Goal: Check status: Check status

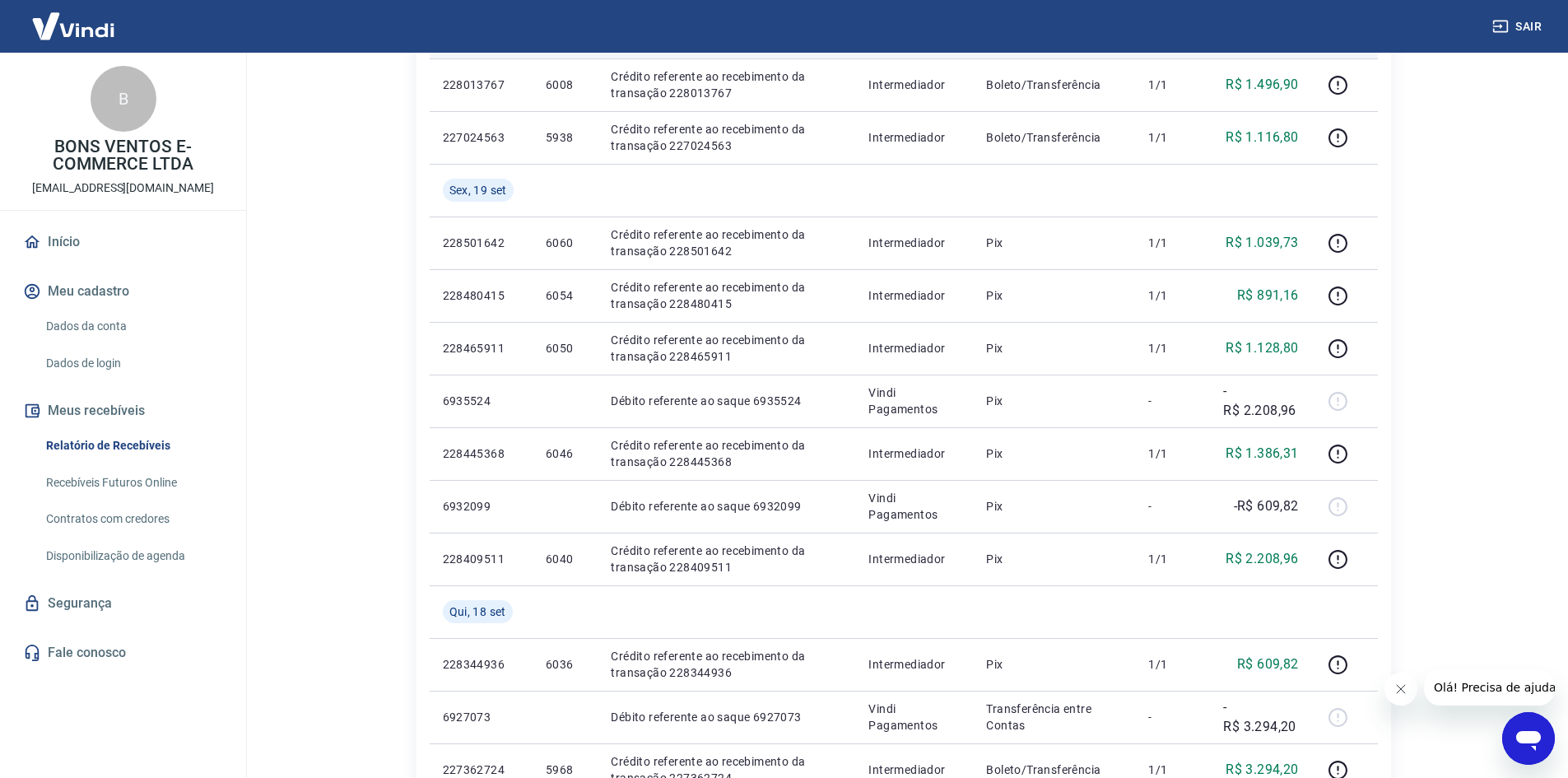
scroll to position [658, 0]
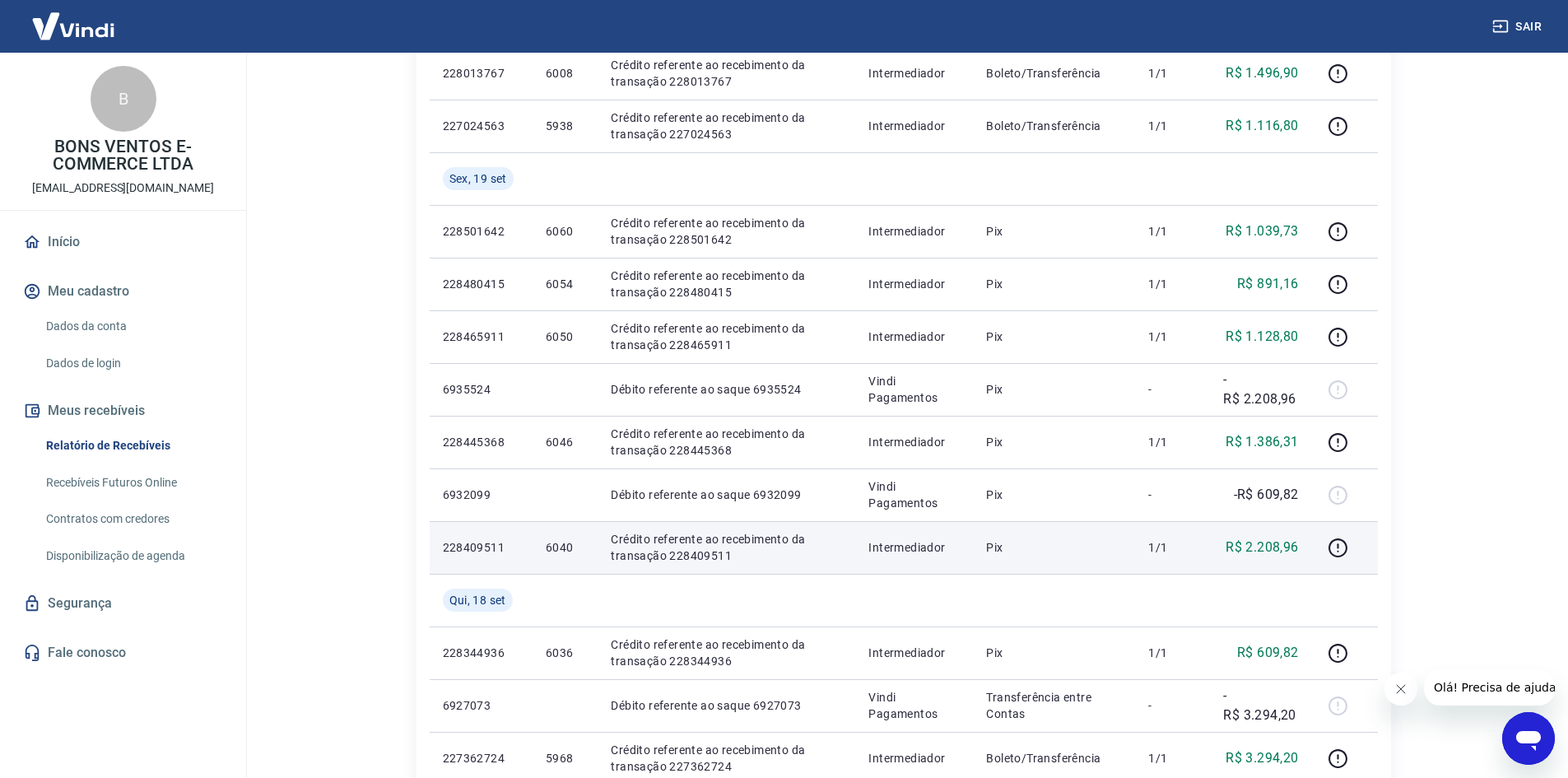
drag, startPoint x: 582, startPoint y: 543, endPoint x: 565, endPoint y: 544, distance: 17.0
click at [582, 544] on p "6040" at bounding box center [564, 547] width 39 height 16
click at [565, 544] on p "6040" at bounding box center [564, 547] width 39 height 16
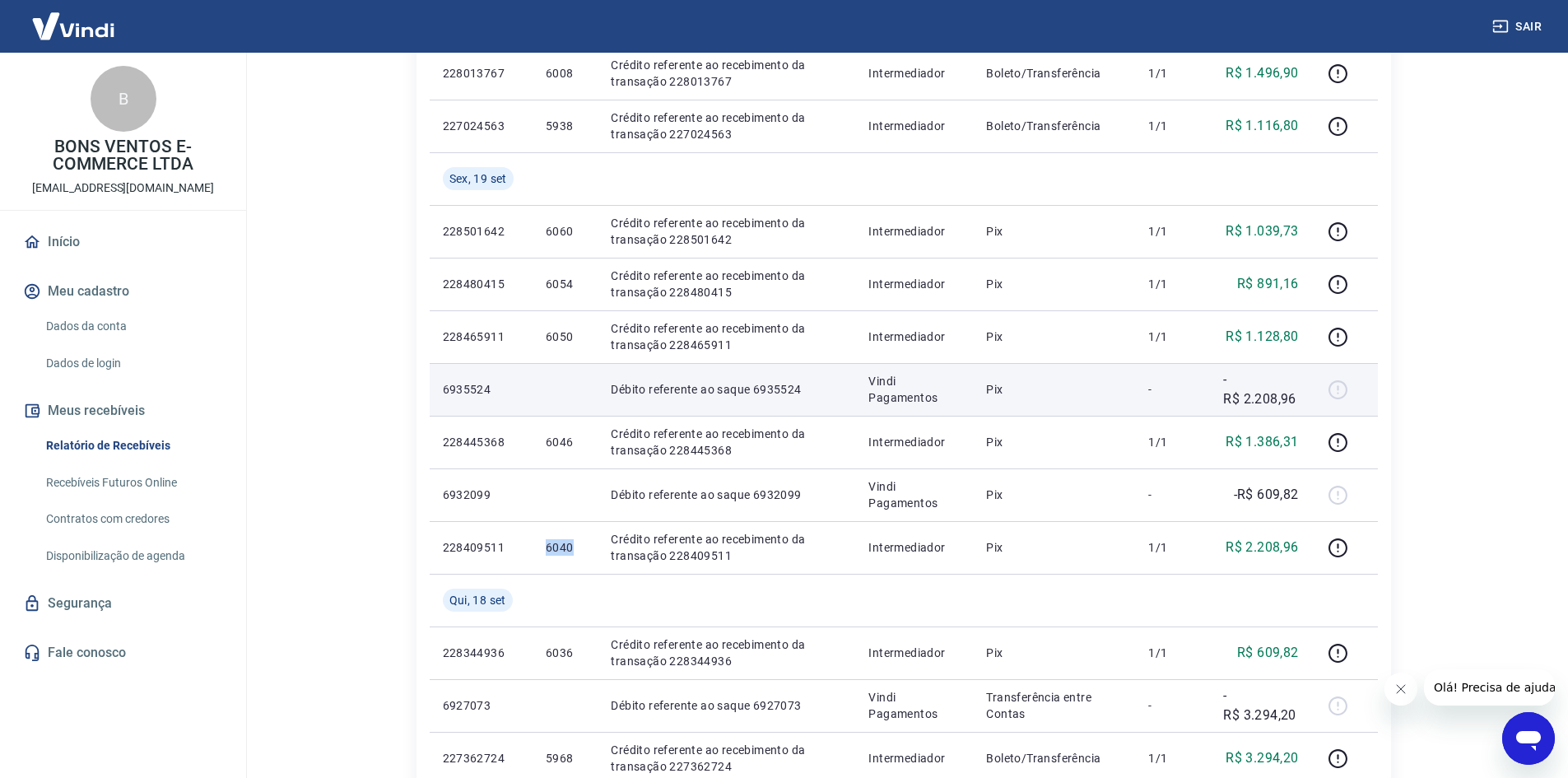
copy p "6040"
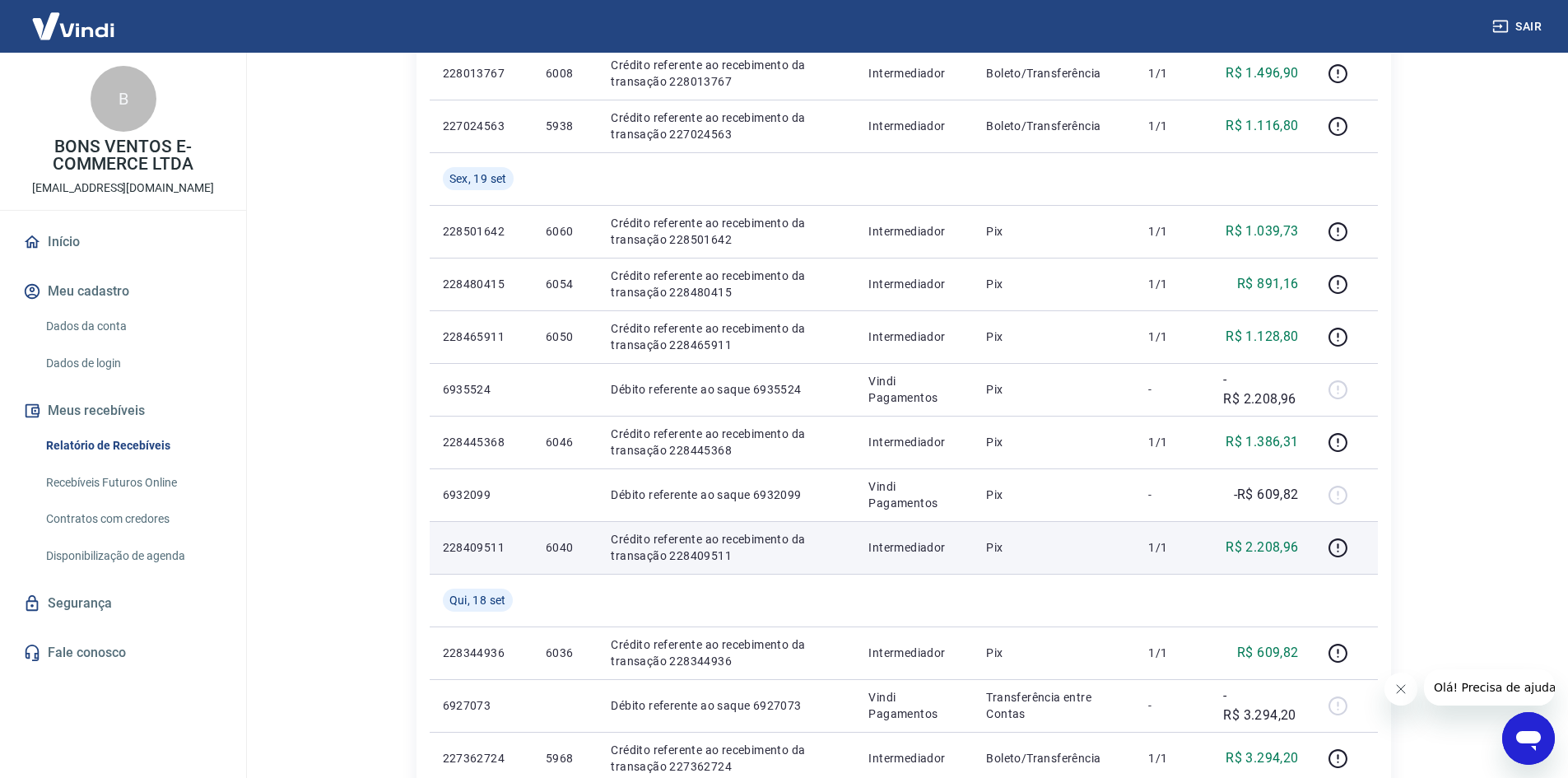
click at [842, 549] on p "Crédito referente ao recebimento da transação 228409511" at bounding box center [726, 547] width 232 height 33
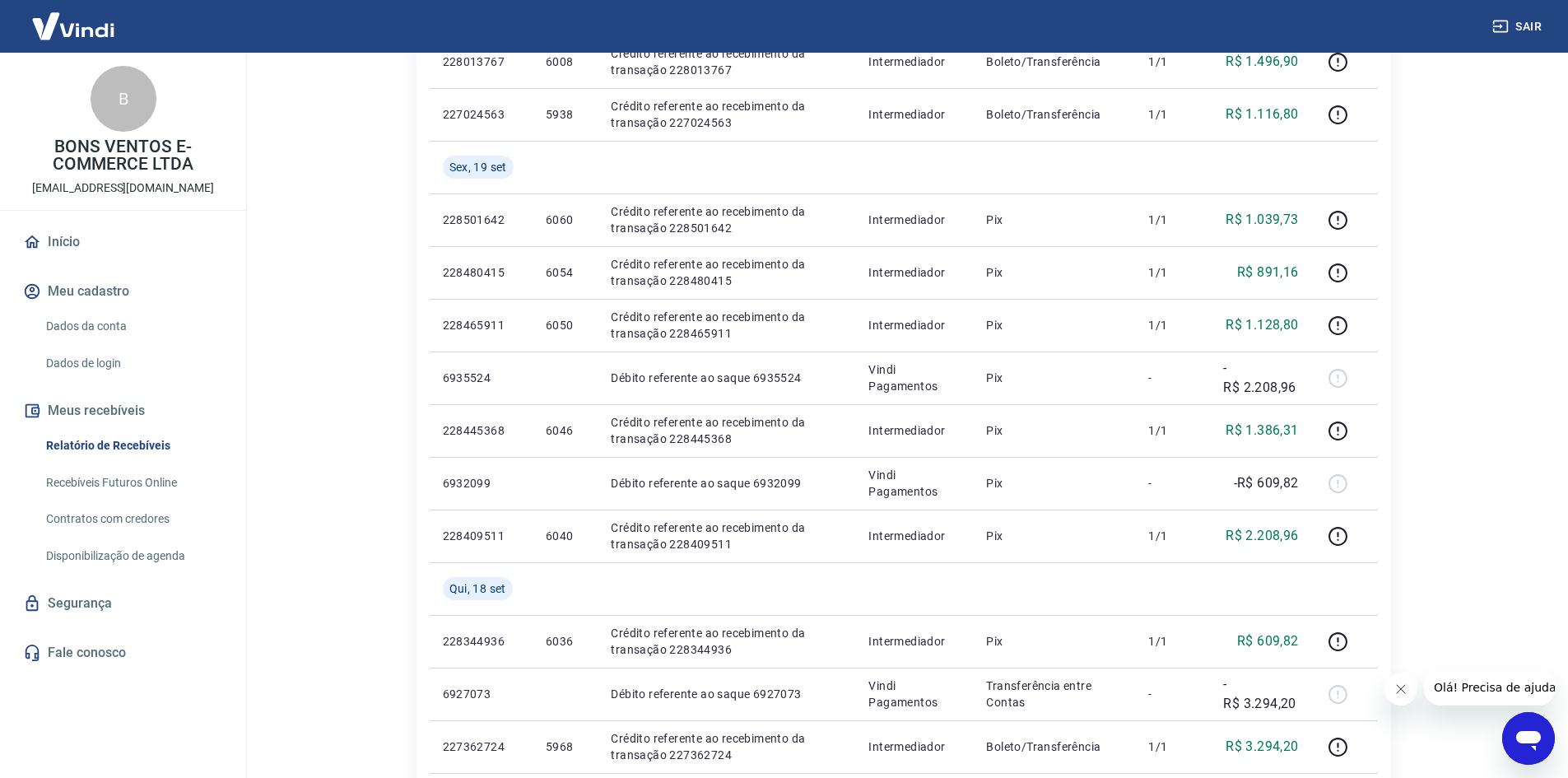
scroll to position [741, 0]
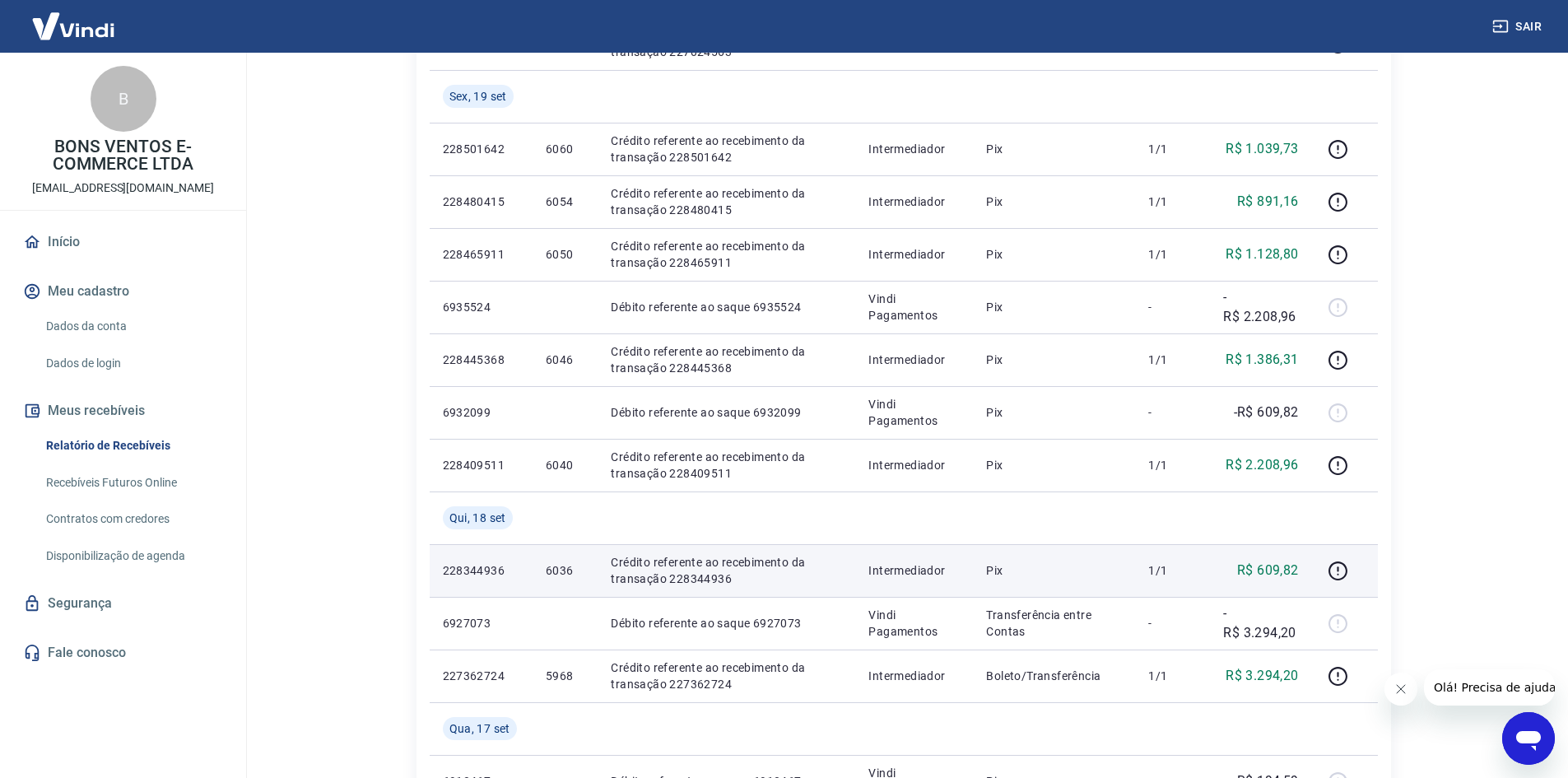
click at [581, 565] on p "6036" at bounding box center [564, 571] width 39 height 16
click at [562, 567] on p "6036" at bounding box center [564, 571] width 39 height 16
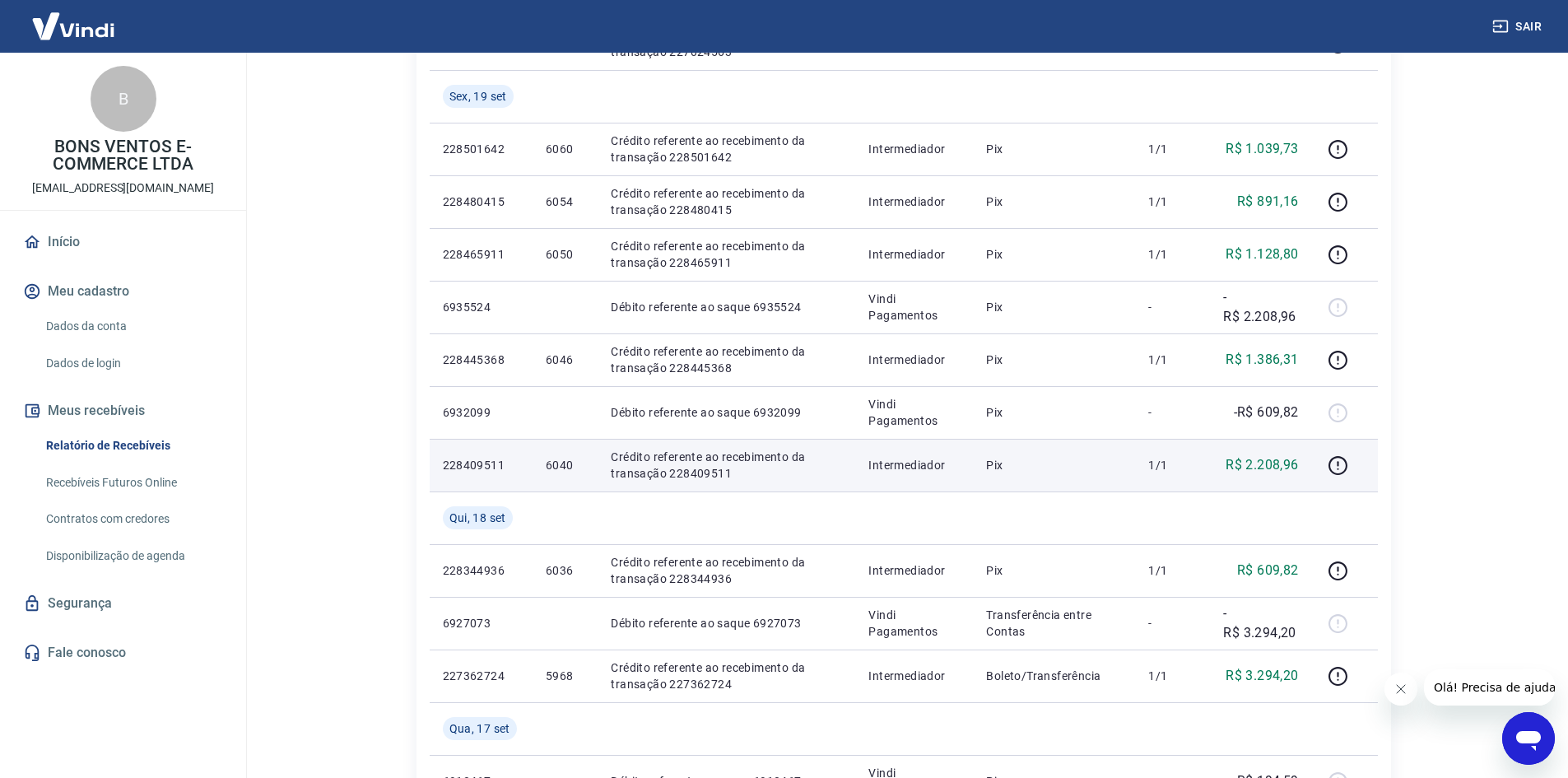
click at [536, 444] on td "6040" at bounding box center [565, 465] width 65 height 52
click at [542, 457] on td "6040" at bounding box center [565, 465] width 65 height 52
click at [554, 457] on p "6040" at bounding box center [564, 465] width 39 height 16
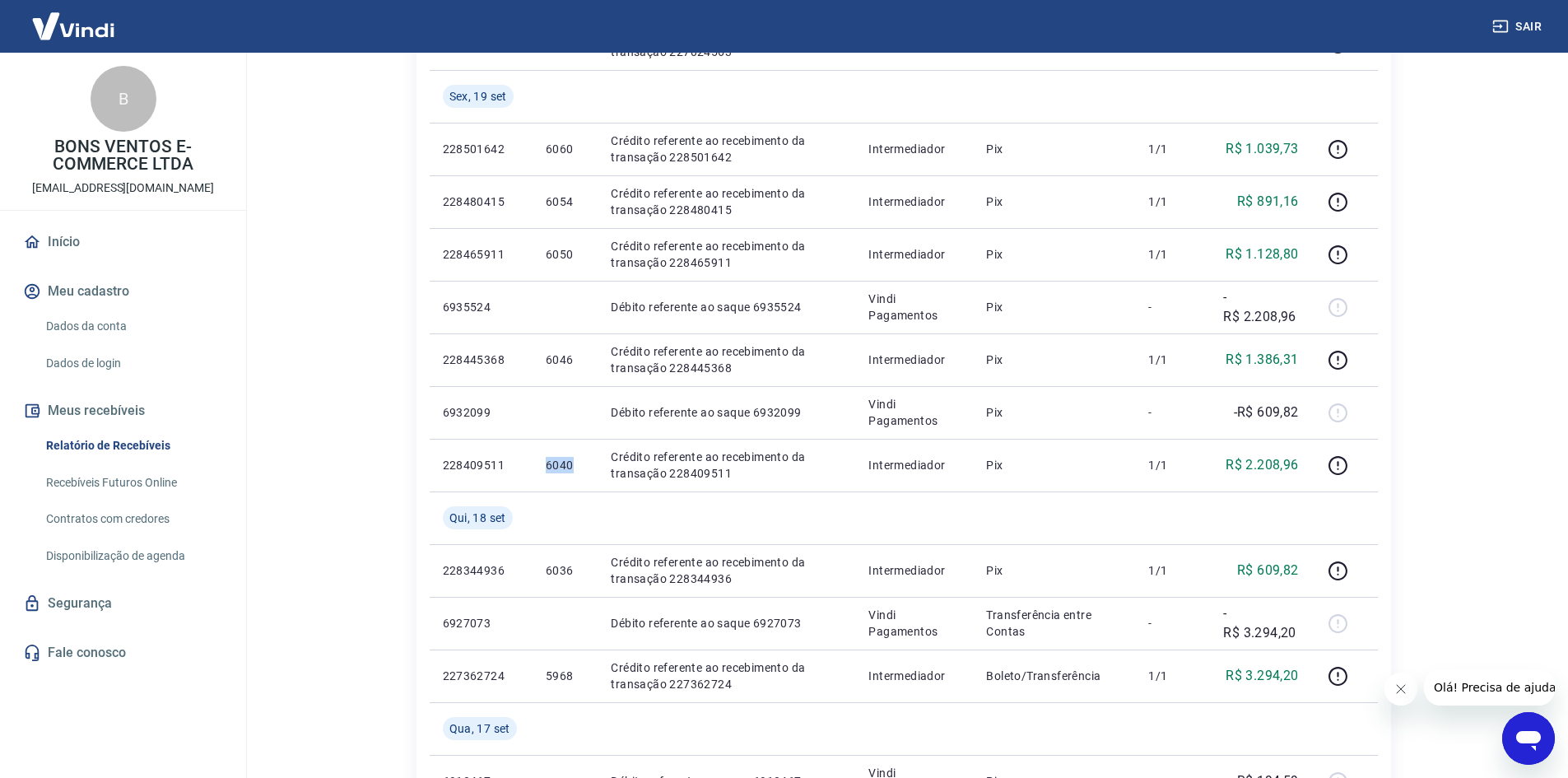
copy p "6040"
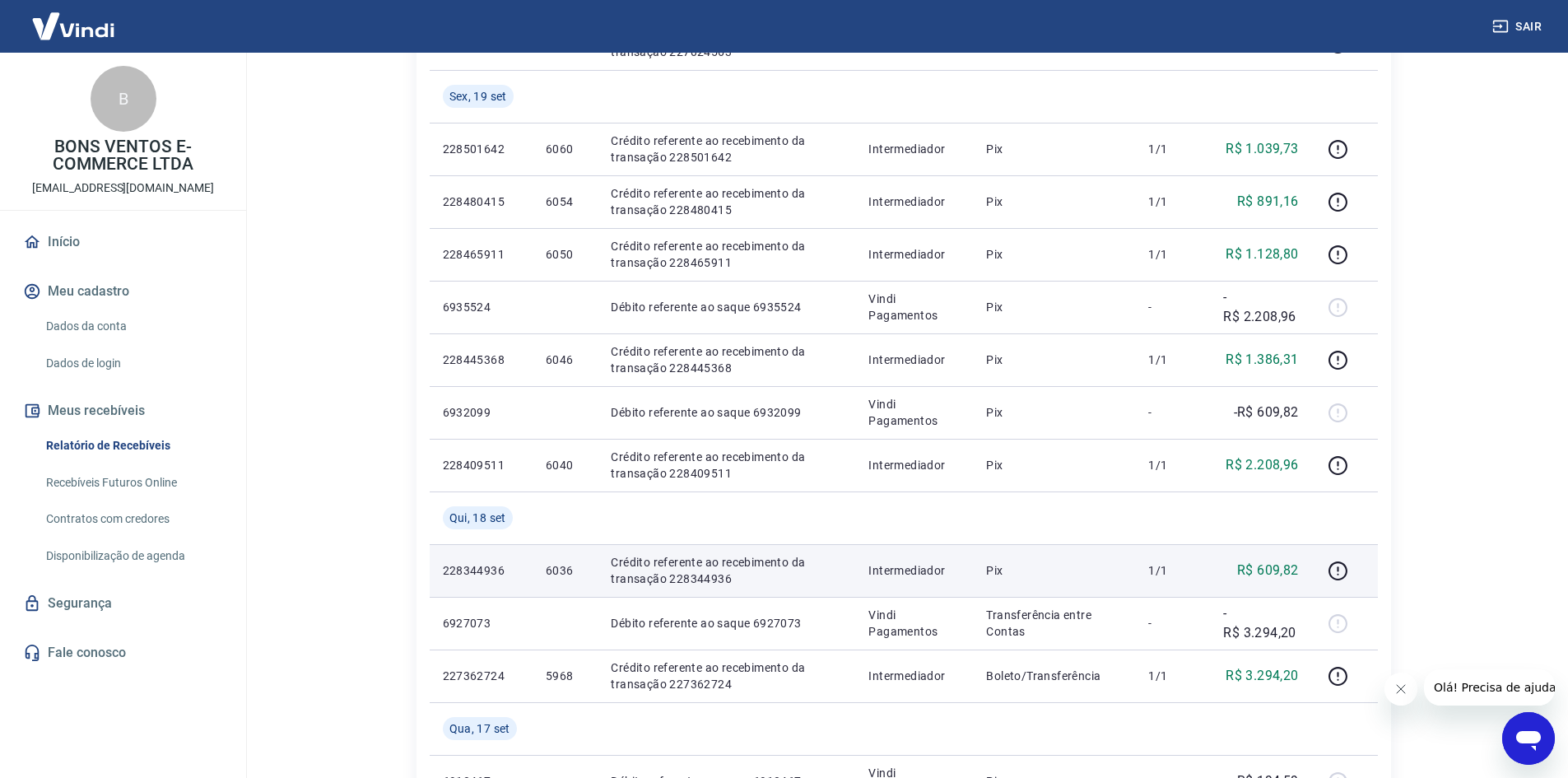
click at [554, 570] on p "6036" at bounding box center [564, 571] width 39 height 16
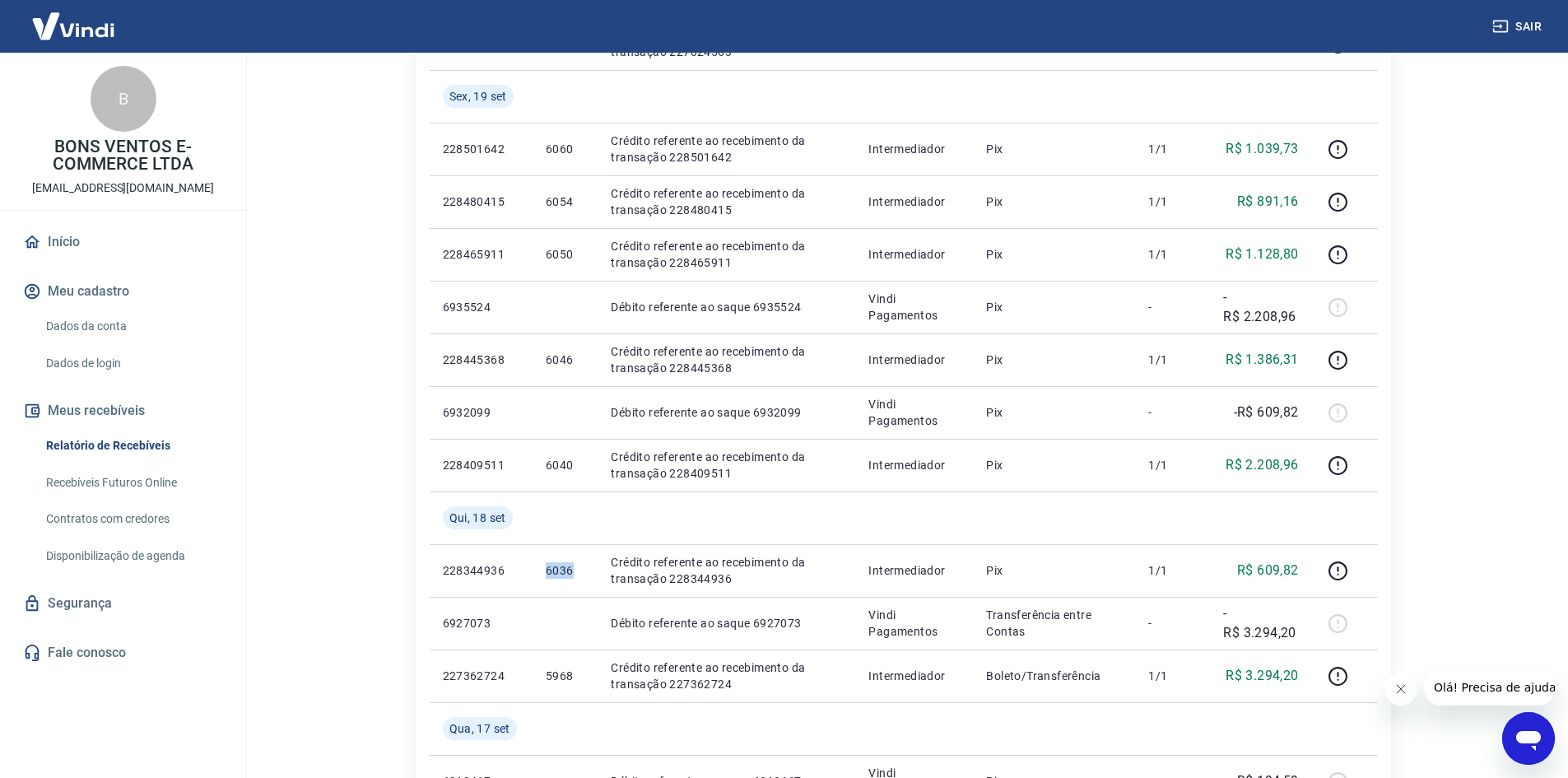
copy p "6036"
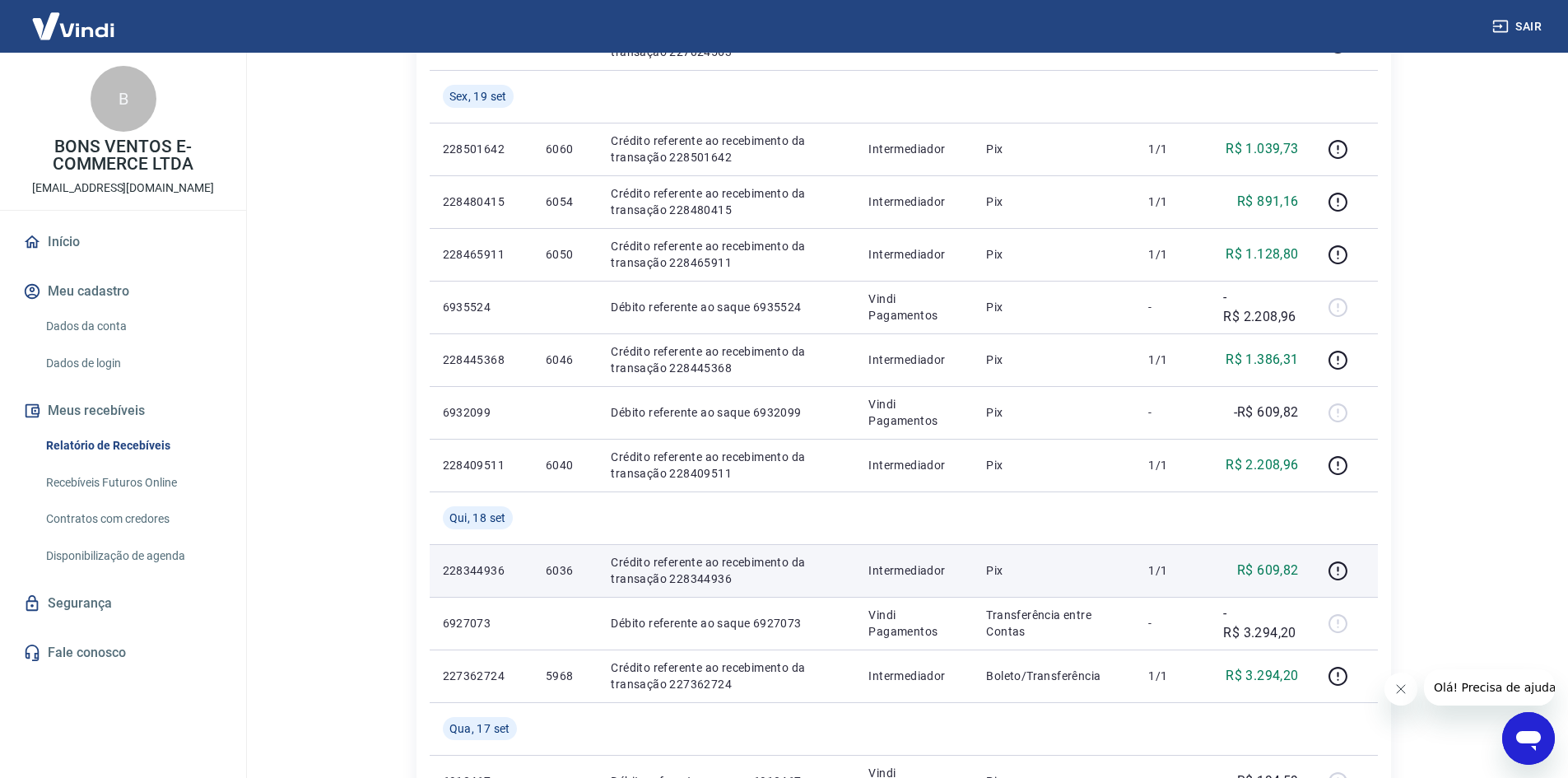
click at [1292, 581] on td "R$ 609,82" at bounding box center [1261, 571] width 101 height 52
click at [1279, 563] on p "R$ 609,82" at bounding box center [1268, 571] width 61 height 20
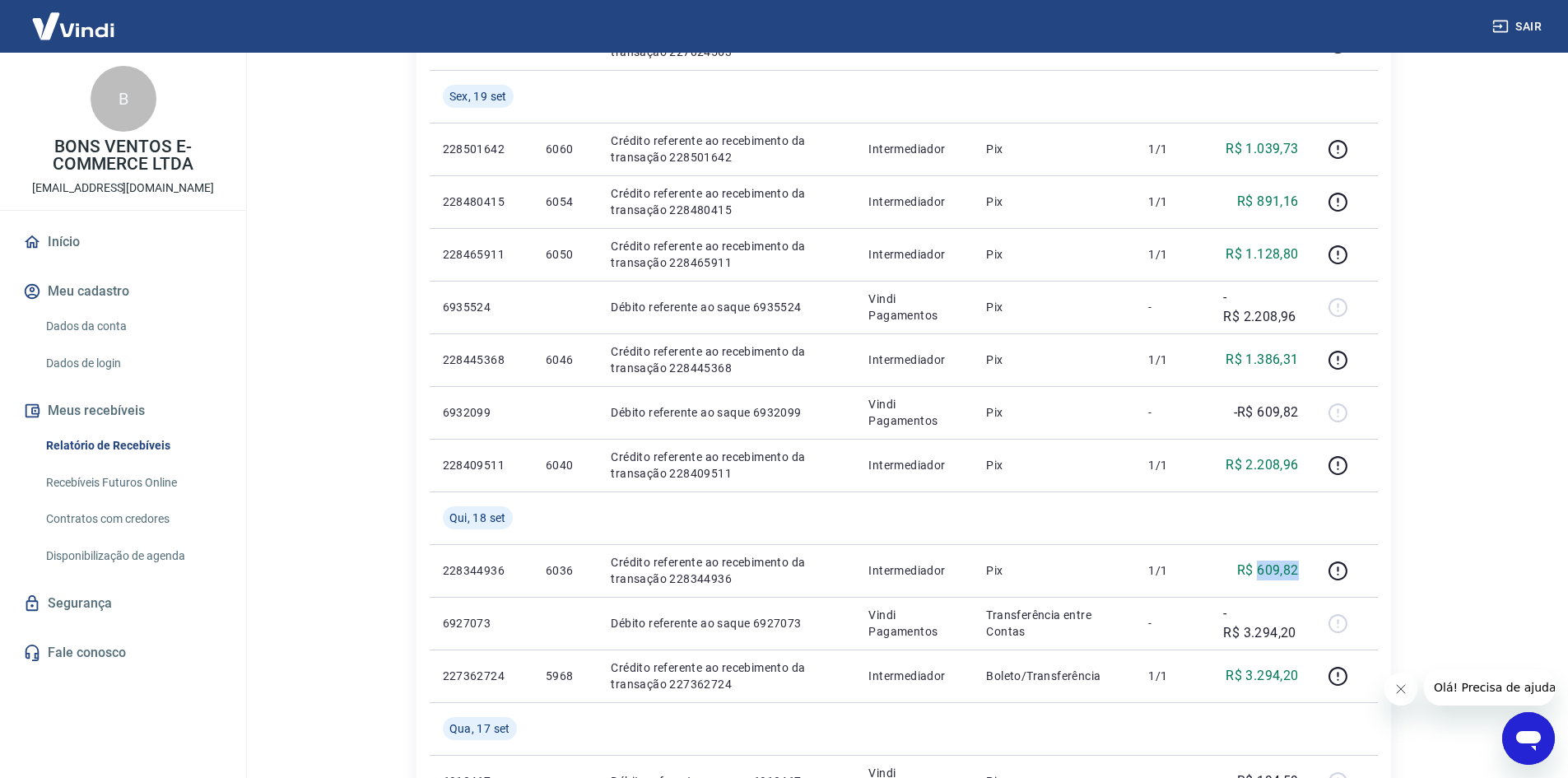
copy p "609,82"
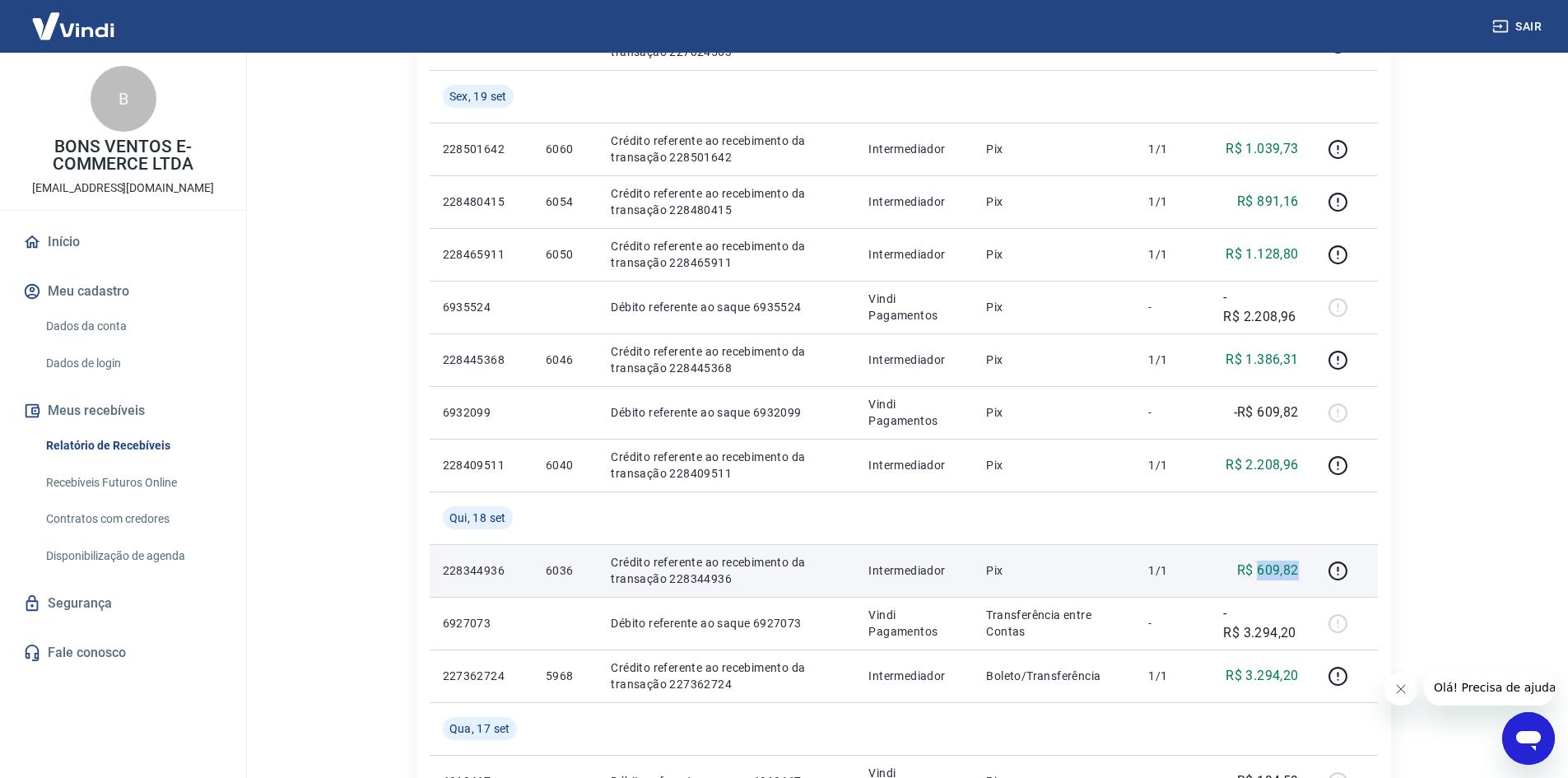
click at [1279, 549] on td "R$ 609,82" at bounding box center [1261, 571] width 101 height 52
click at [1283, 573] on p "R$ 609,82" at bounding box center [1268, 571] width 61 height 20
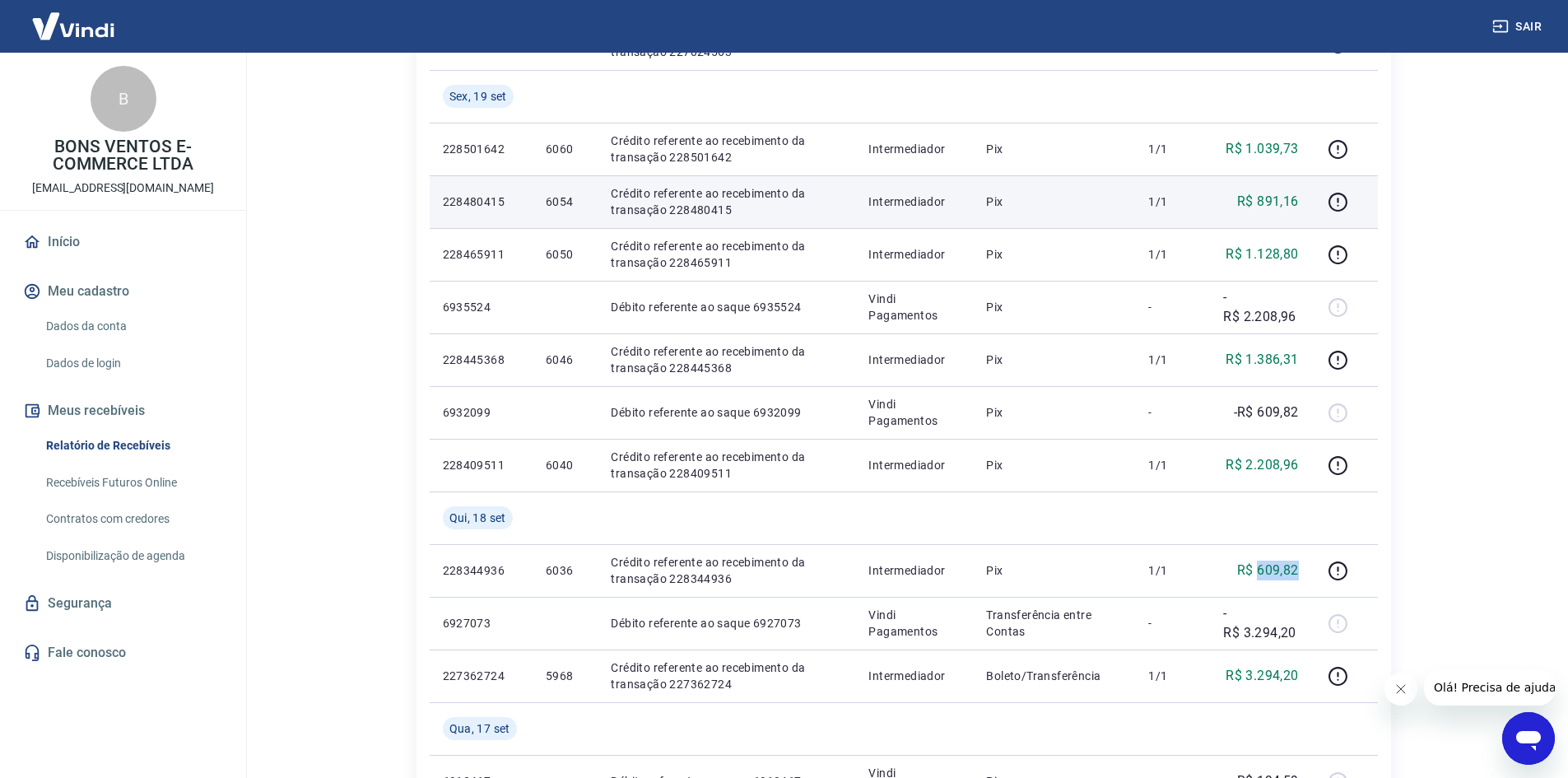
copy p "609,82"
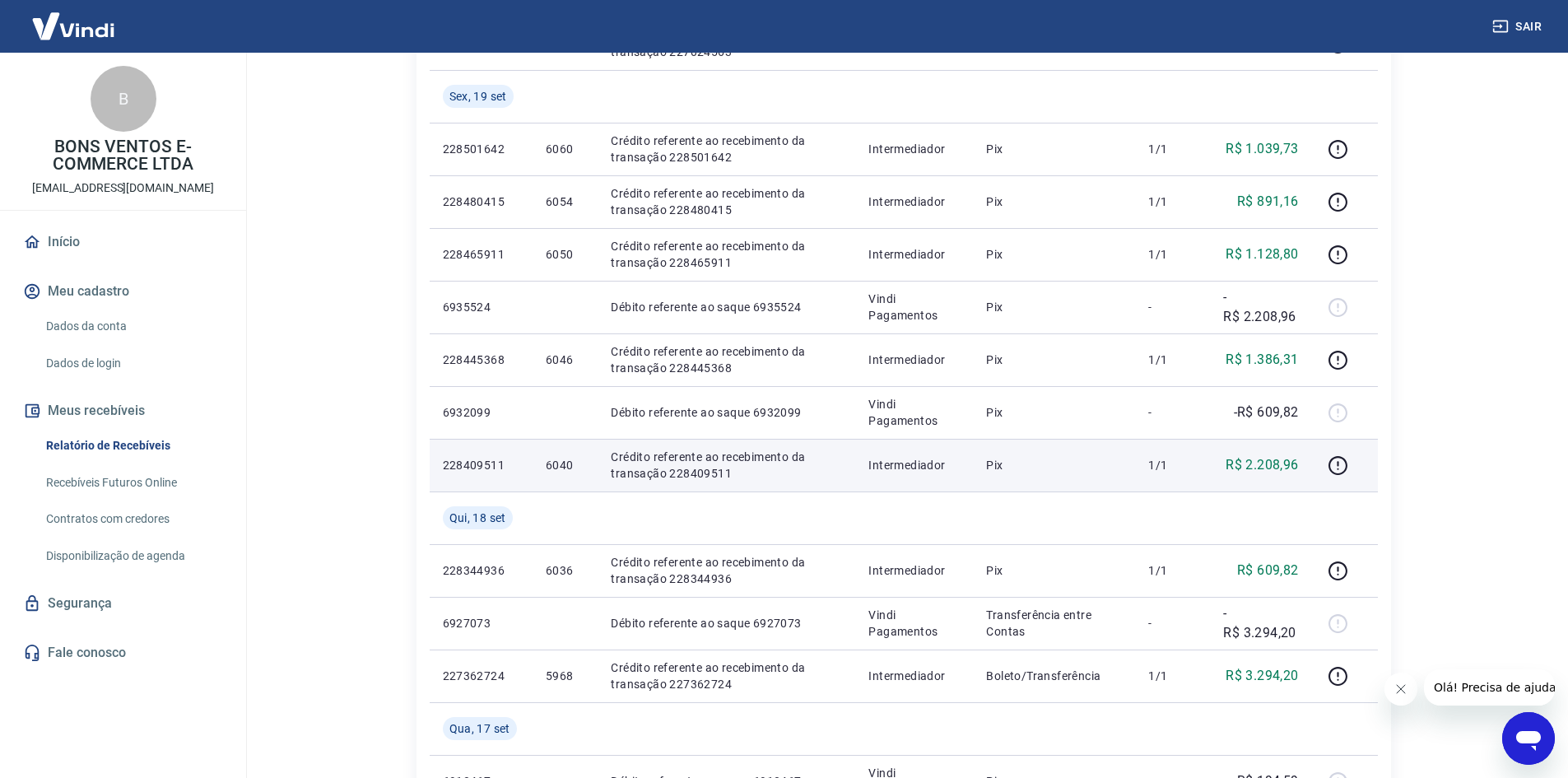
click at [561, 450] on td "6040" at bounding box center [565, 465] width 65 height 52
click at [561, 463] on p "6040" at bounding box center [564, 465] width 39 height 16
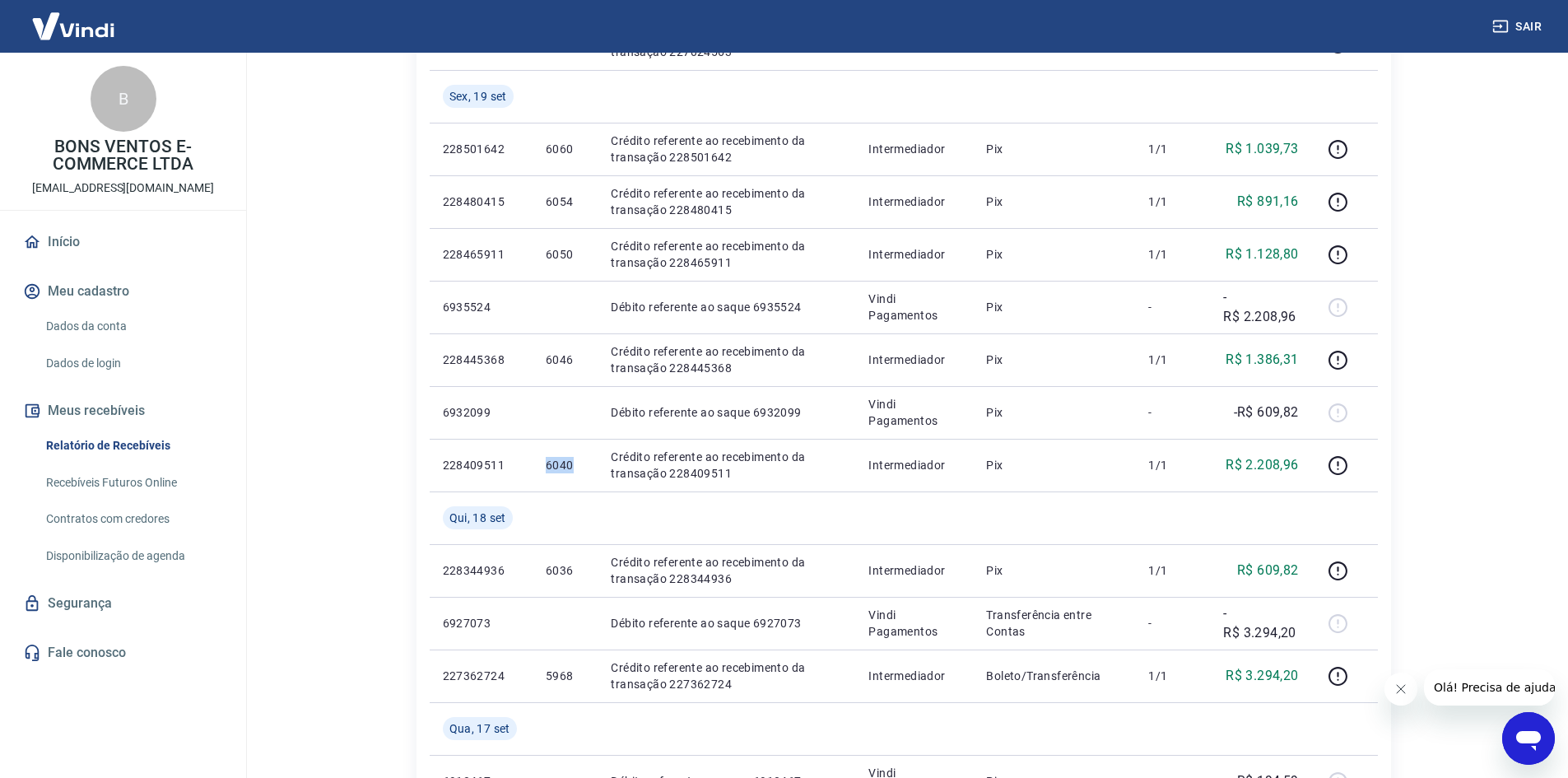
copy p "6040"
